Goal: Transaction & Acquisition: Purchase product/service

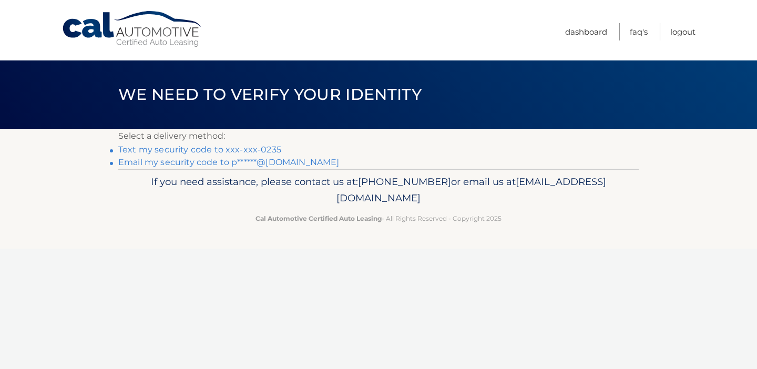
click at [248, 148] on link "Text my security code to xxx-xxx-0235" at bounding box center [199, 149] width 163 height 10
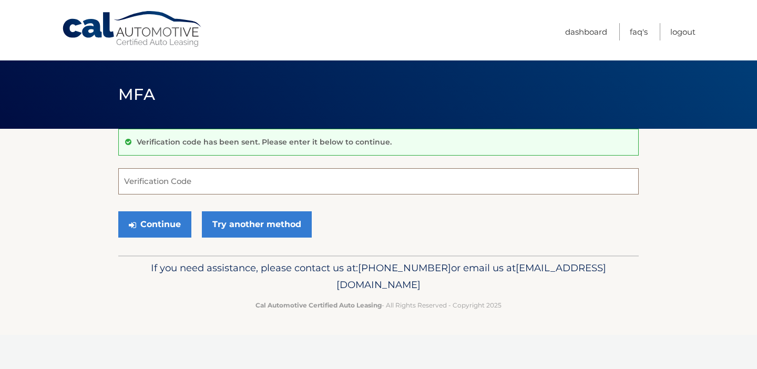
click at [188, 189] on input "Verification Code" at bounding box center [378, 181] width 520 height 26
type input "688495"
click at [163, 227] on button "Continue" at bounding box center [154, 224] width 73 height 26
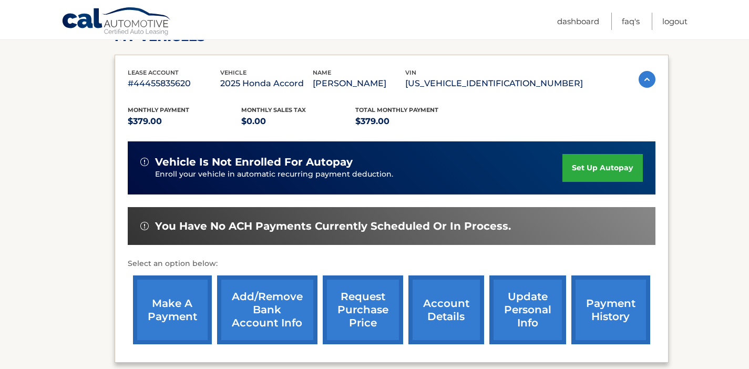
scroll to position [174, 0]
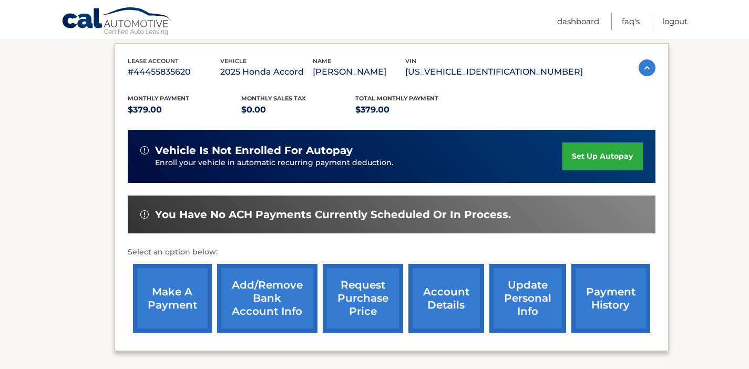
click at [185, 301] on link "make a payment" at bounding box center [172, 298] width 79 height 69
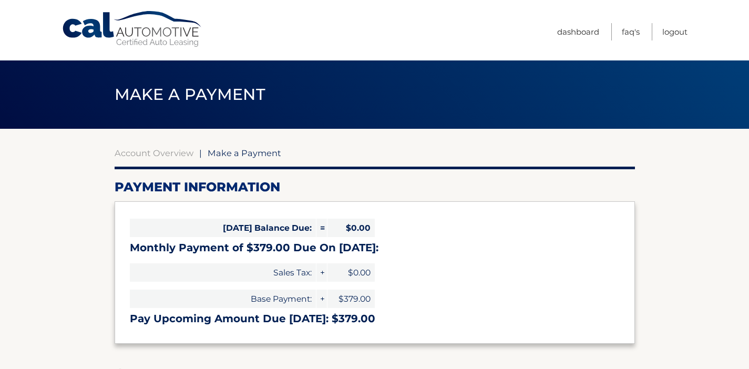
select select "YzExNTU3MjUtMDU3Ni00YjEyLThiMGUtNzFkODYwMjgxZjRj"
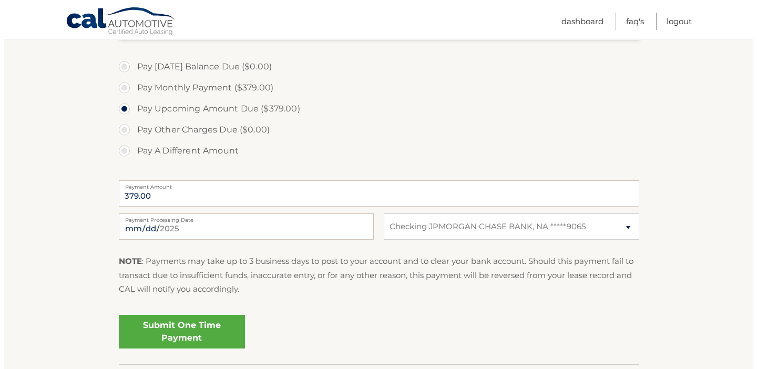
scroll to position [314, 0]
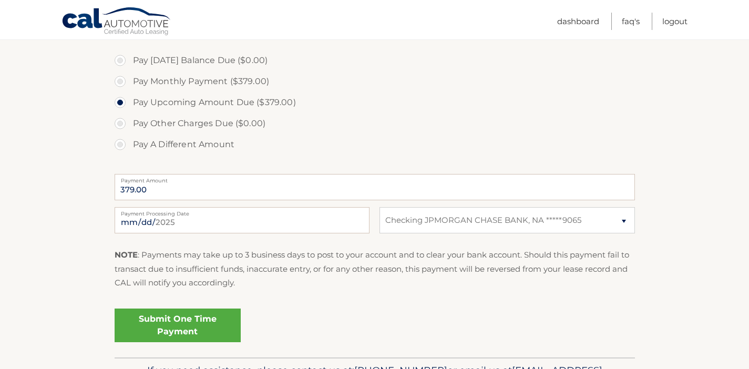
click at [216, 320] on link "Submit One Time Payment" at bounding box center [178, 325] width 126 height 34
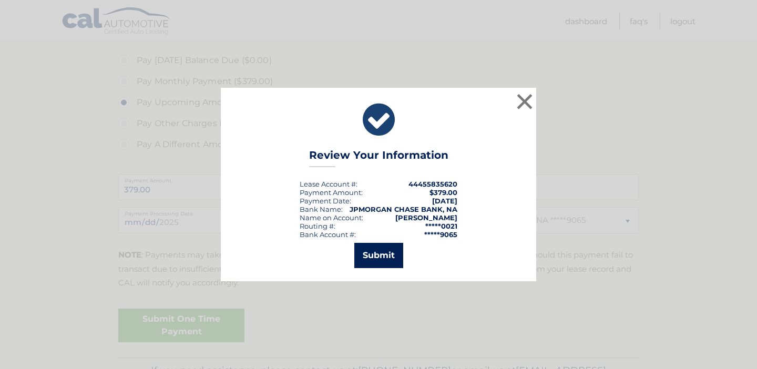
click at [374, 255] on button "Submit" at bounding box center [378, 255] width 49 height 25
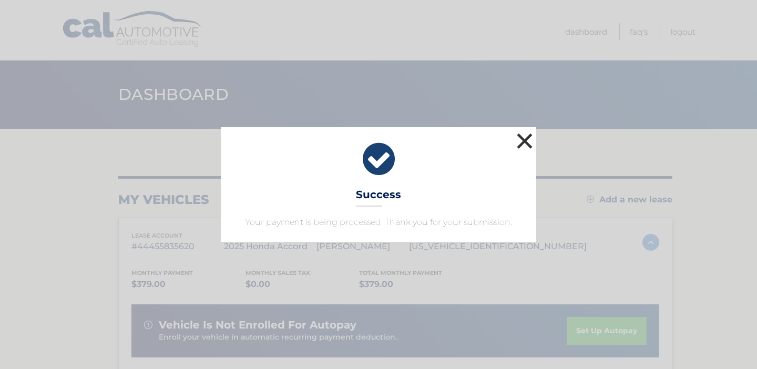
click at [523, 142] on button "×" at bounding box center [524, 140] width 21 height 21
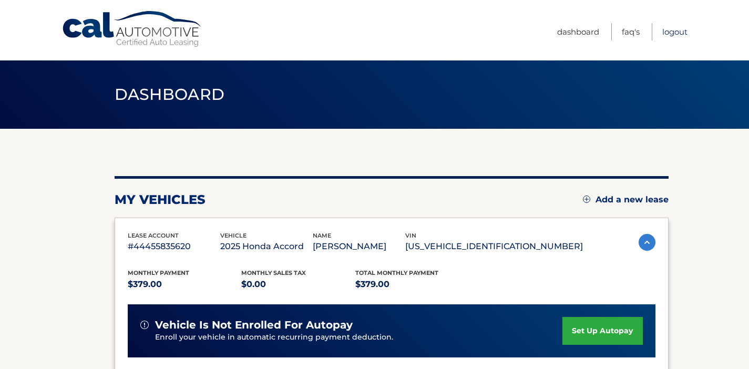
click at [677, 34] on link "Logout" at bounding box center [674, 31] width 25 height 17
